Goal: Transaction & Acquisition: Purchase product/service

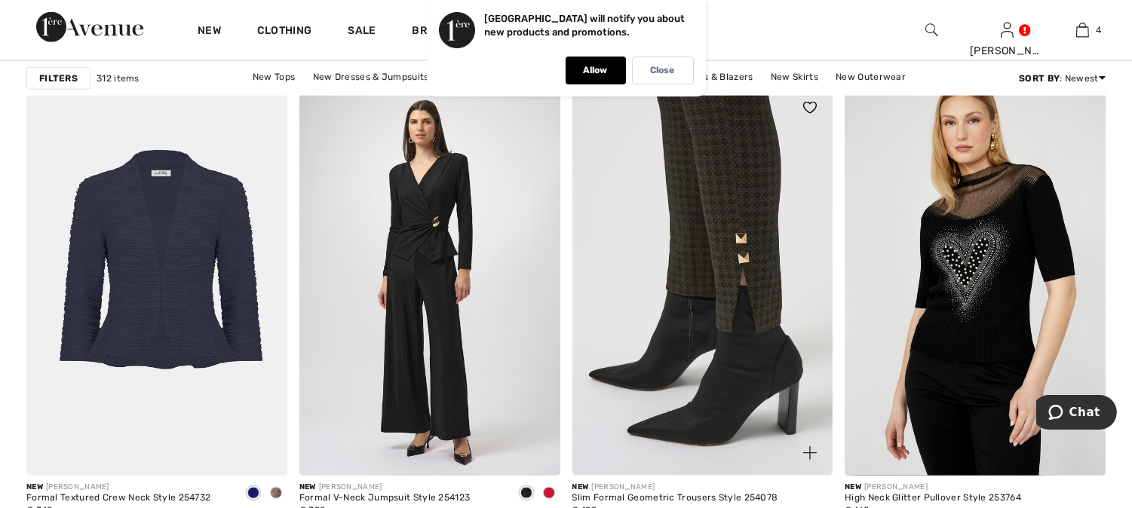
drag, startPoint x: 0, startPoint y: 0, endPoint x: 741, endPoint y: 240, distance: 778.5
click at [741, 240] on img at bounding box center [702, 280] width 261 height 391
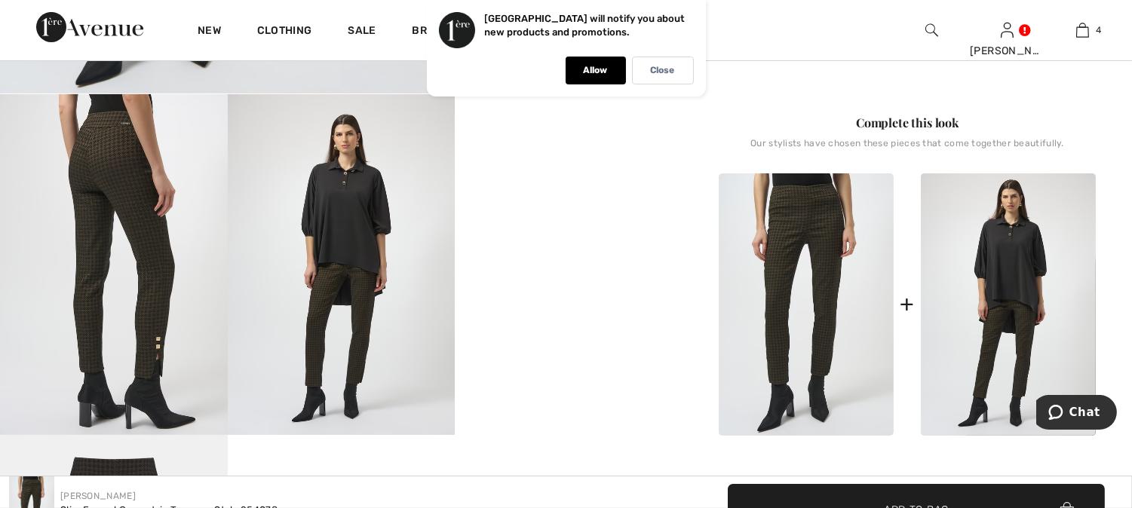
scroll to position [419, 0]
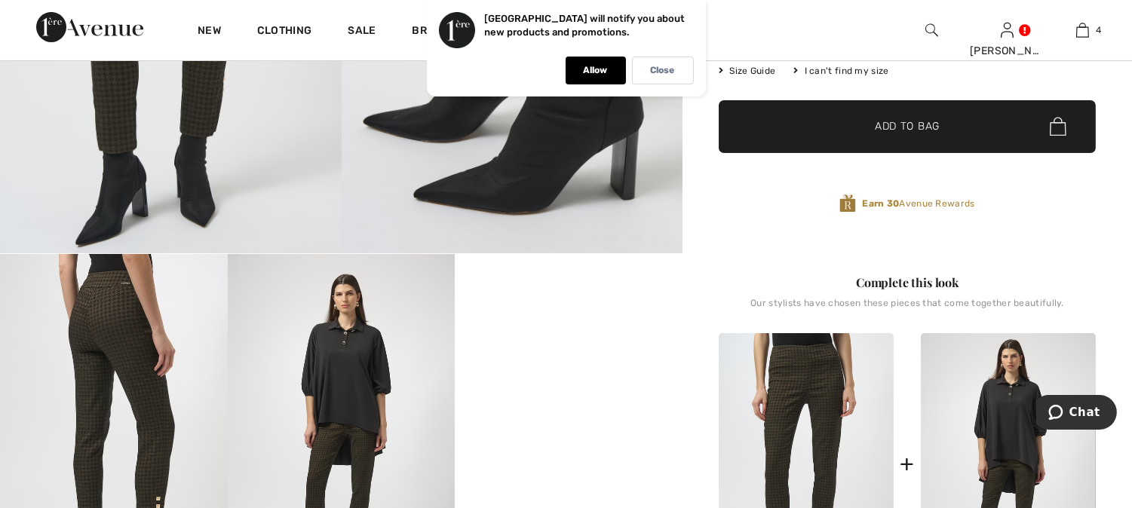
click at [116, 311] on img at bounding box center [114, 424] width 228 height 341
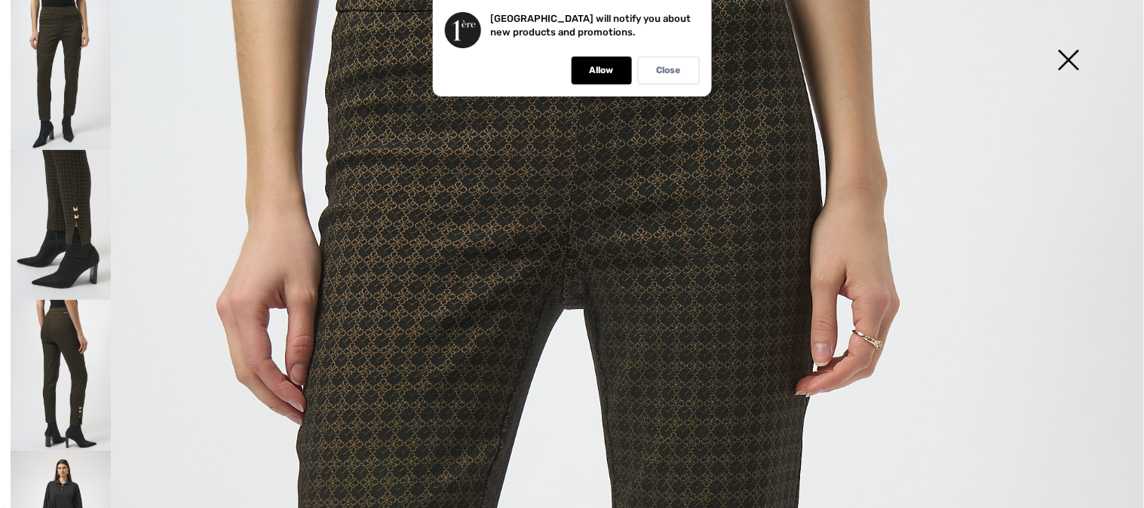
scroll to position [0, 0]
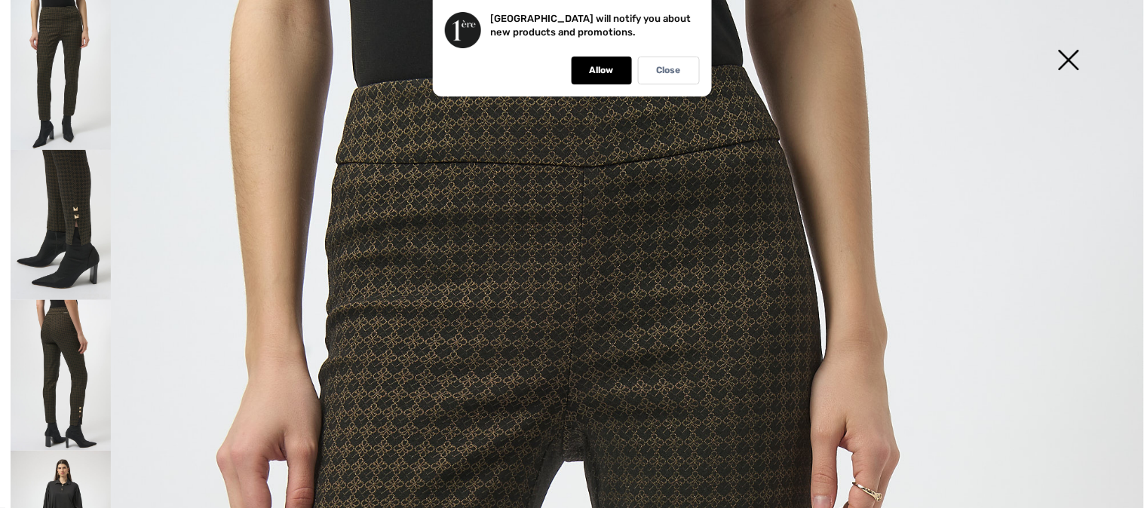
click at [1072, 61] on img at bounding box center [1068, 62] width 75 height 78
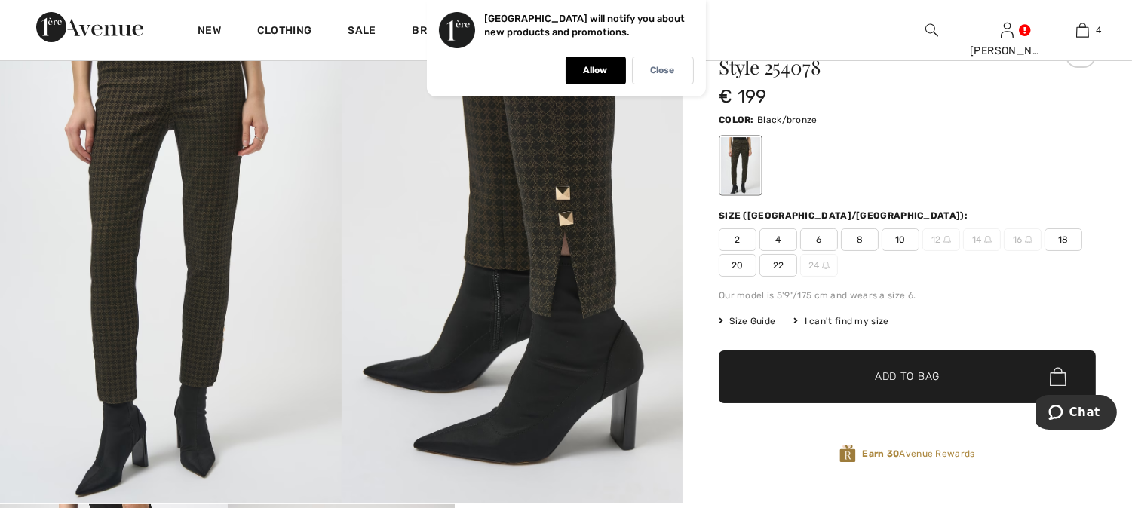
scroll to position [167, 0]
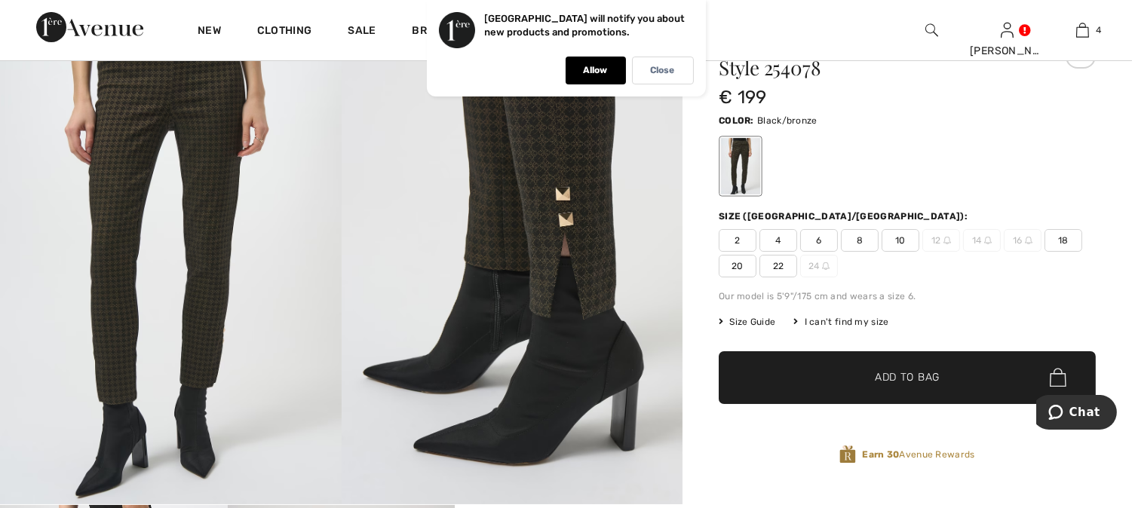
click at [729, 265] on span "20" at bounding box center [738, 266] width 38 height 23
click at [831, 373] on span "✔ Added to Bag Add to Bag" at bounding box center [907, 377] width 377 height 53
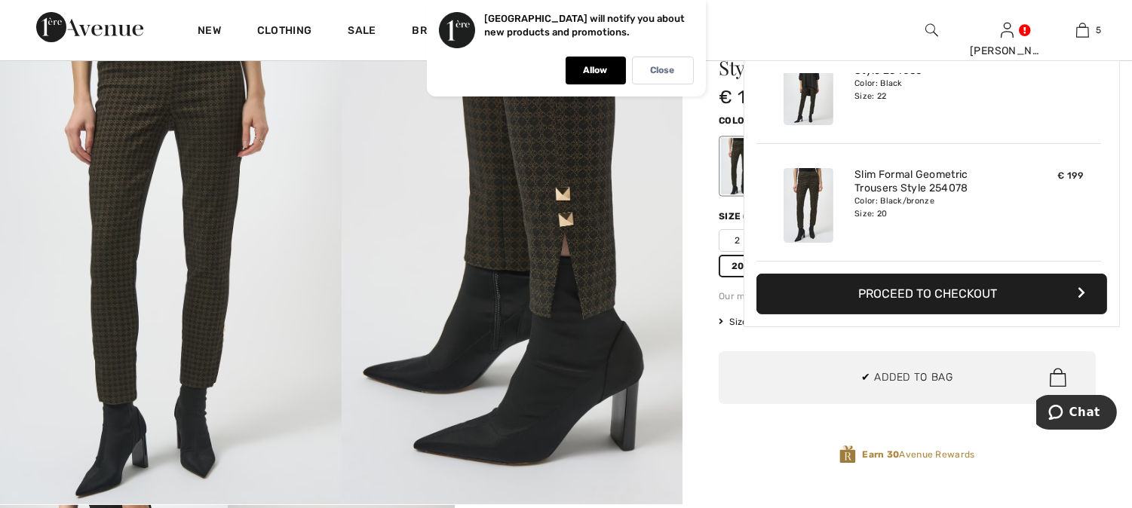
scroll to position [400, 0]
